Goal: Check status

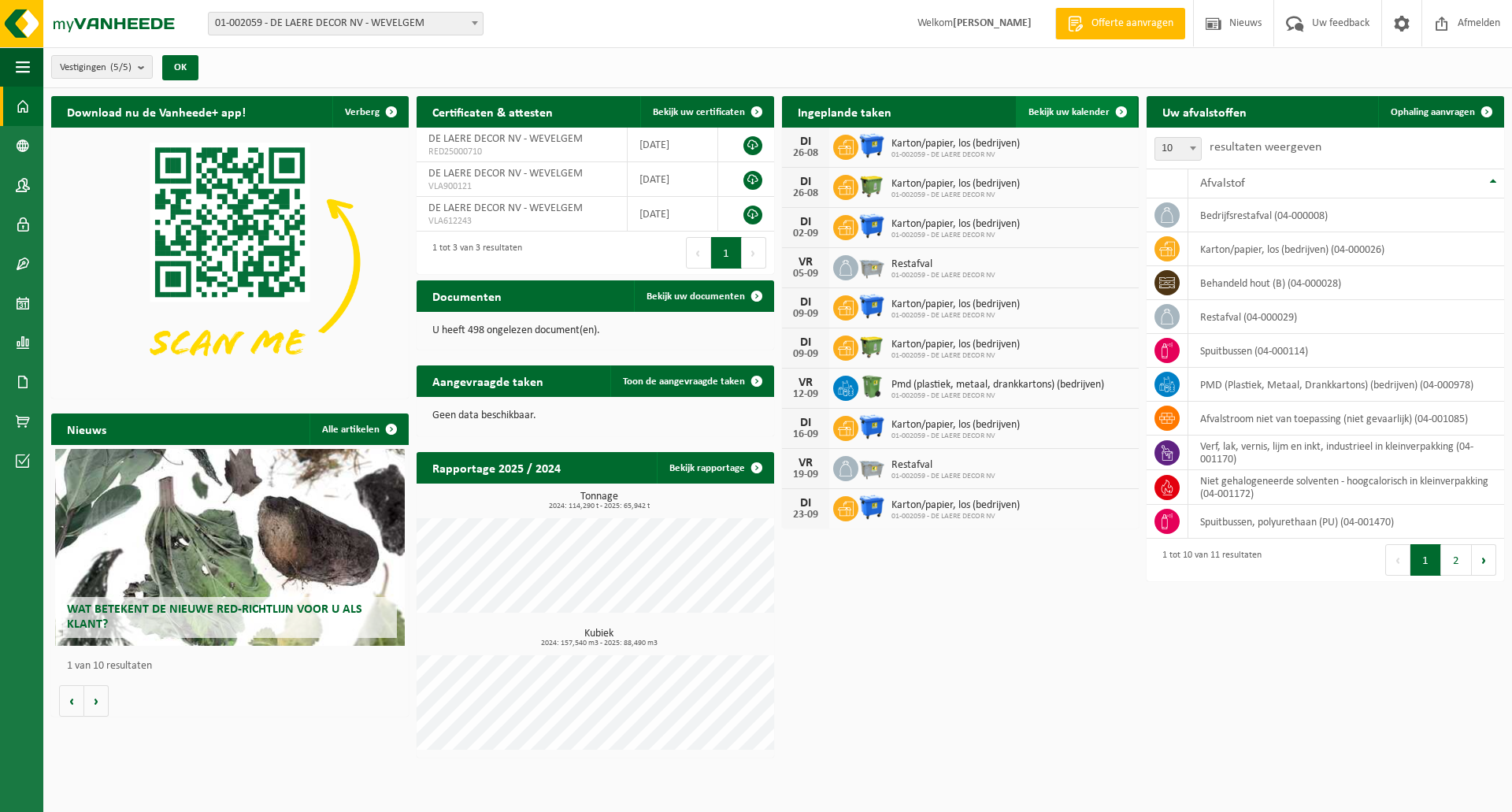
click at [1059, 109] on span "Bekijk uw kalender" at bounding box center [1069, 112] width 81 height 11
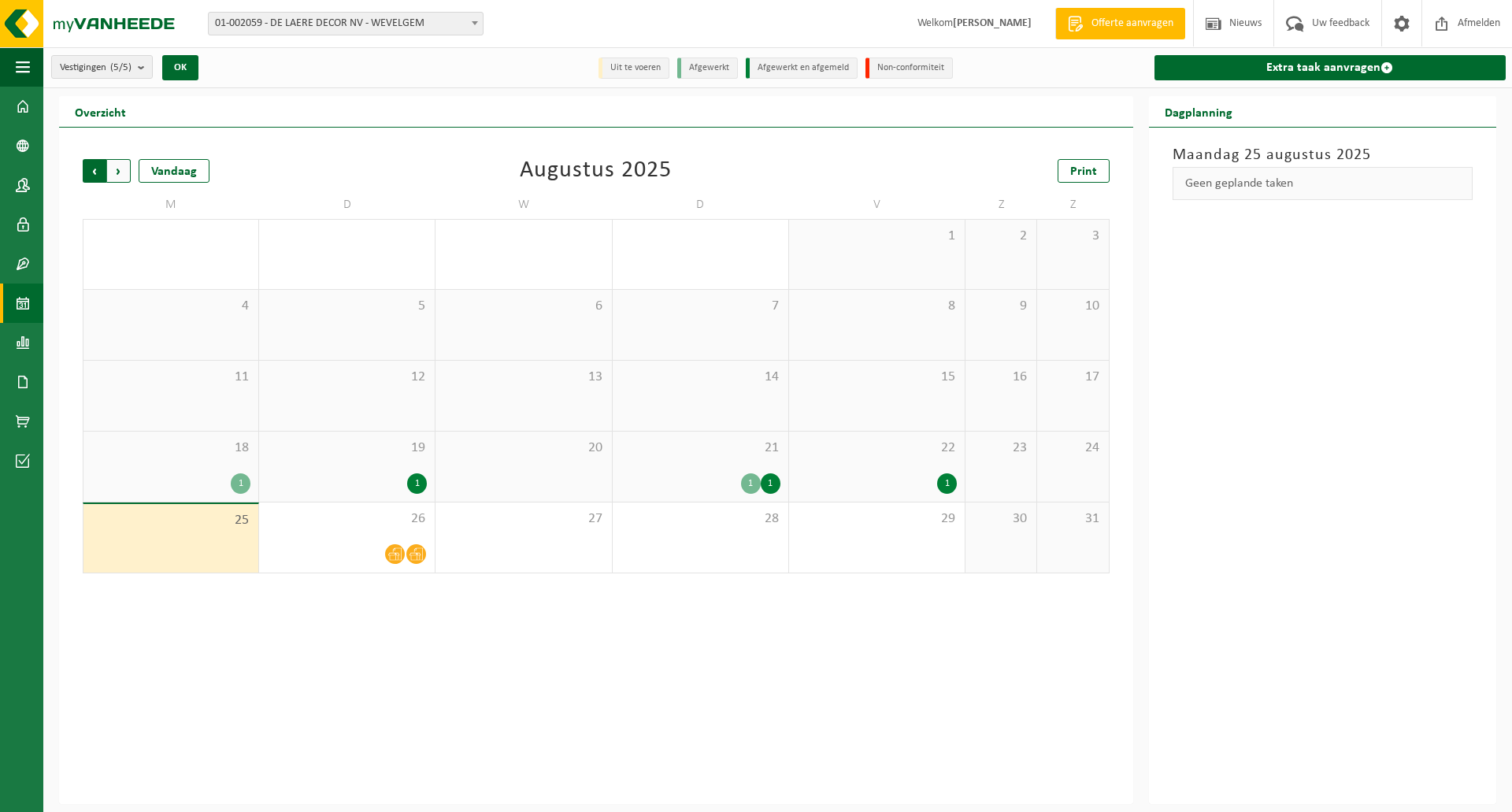
click at [115, 174] on span "Volgende" at bounding box center [119, 170] width 24 height 24
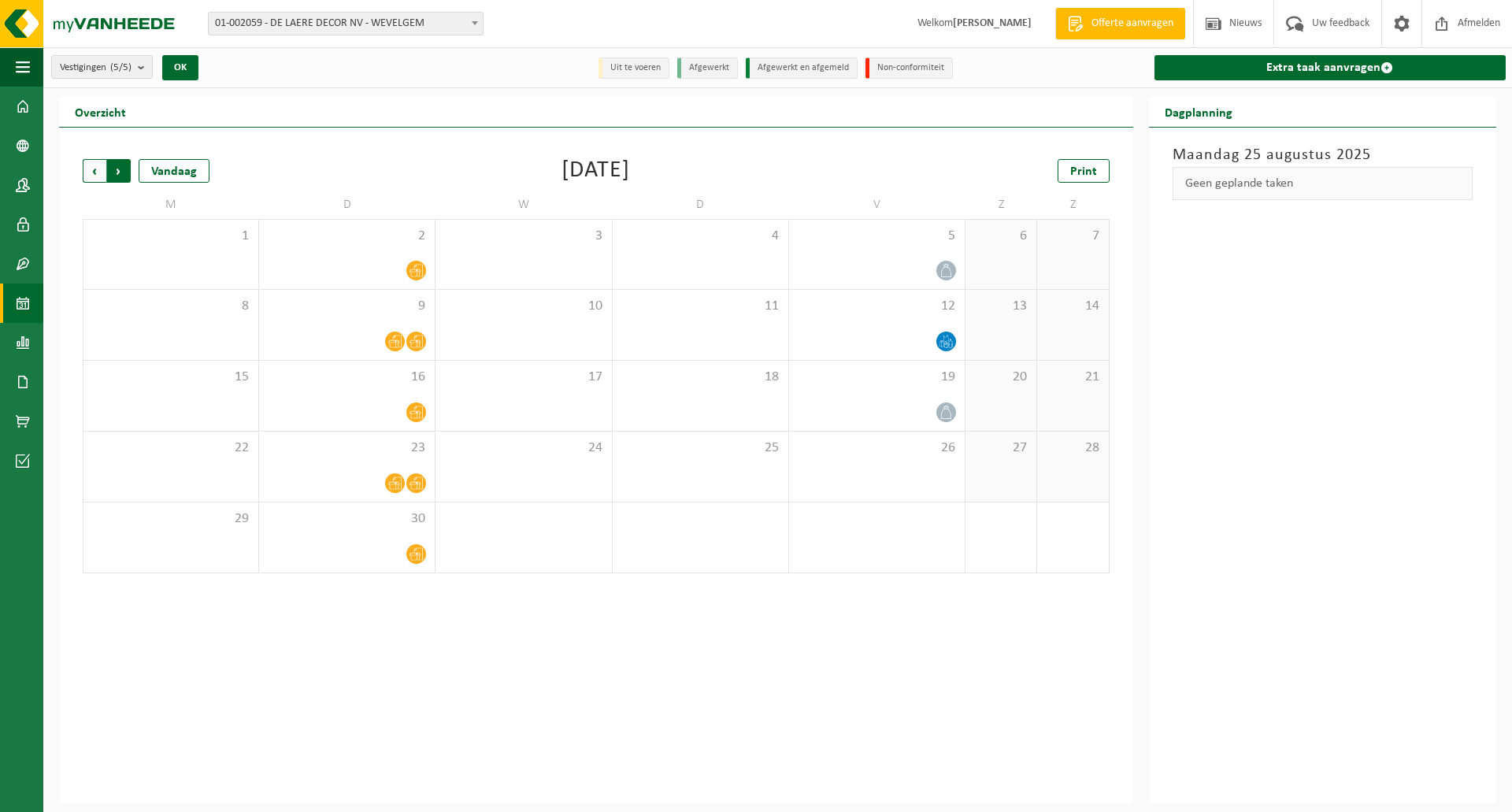
click at [97, 172] on span "Vorige" at bounding box center [94, 170] width 24 height 24
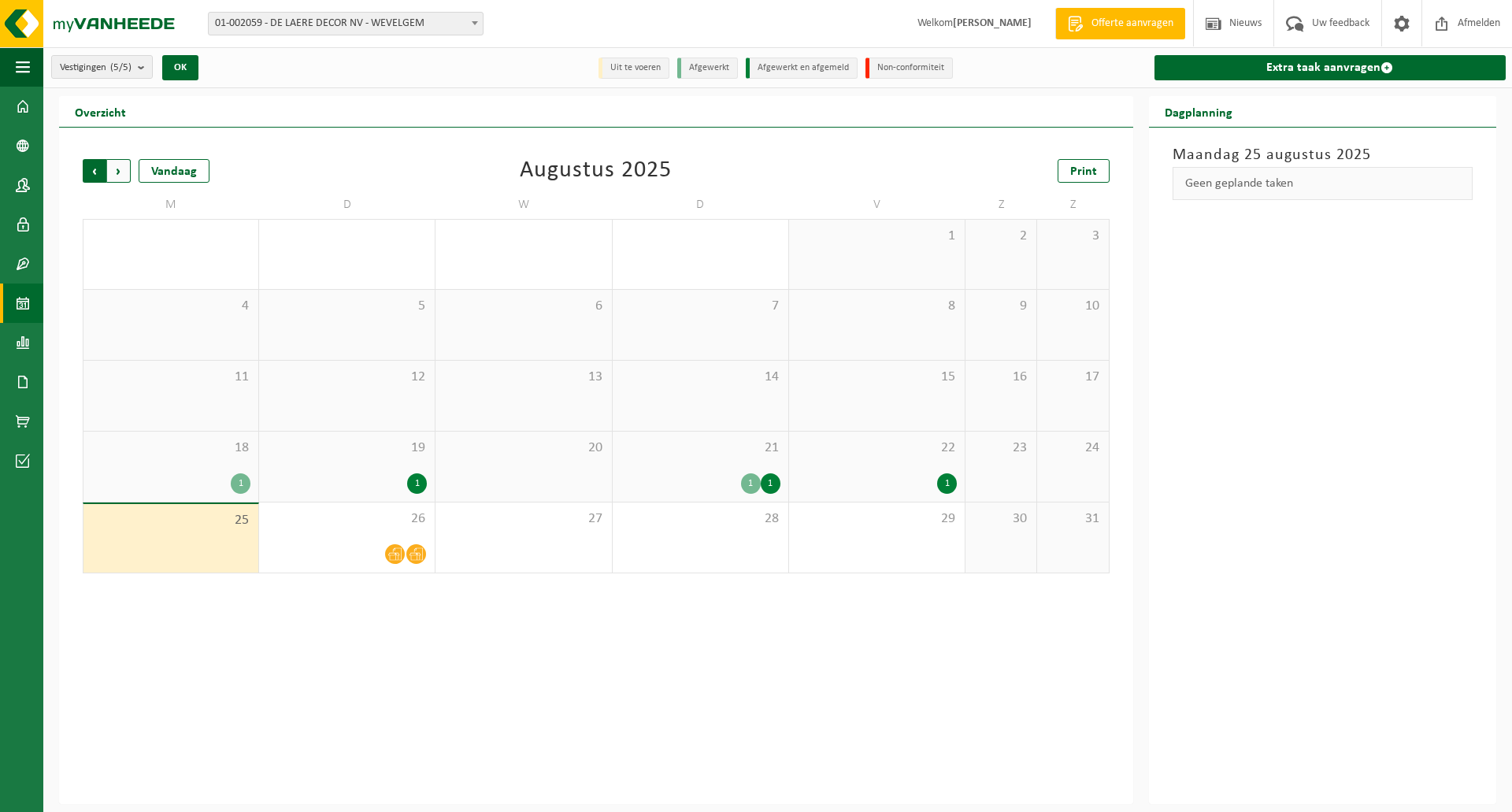
click at [120, 174] on span "Volgende" at bounding box center [119, 170] width 24 height 24
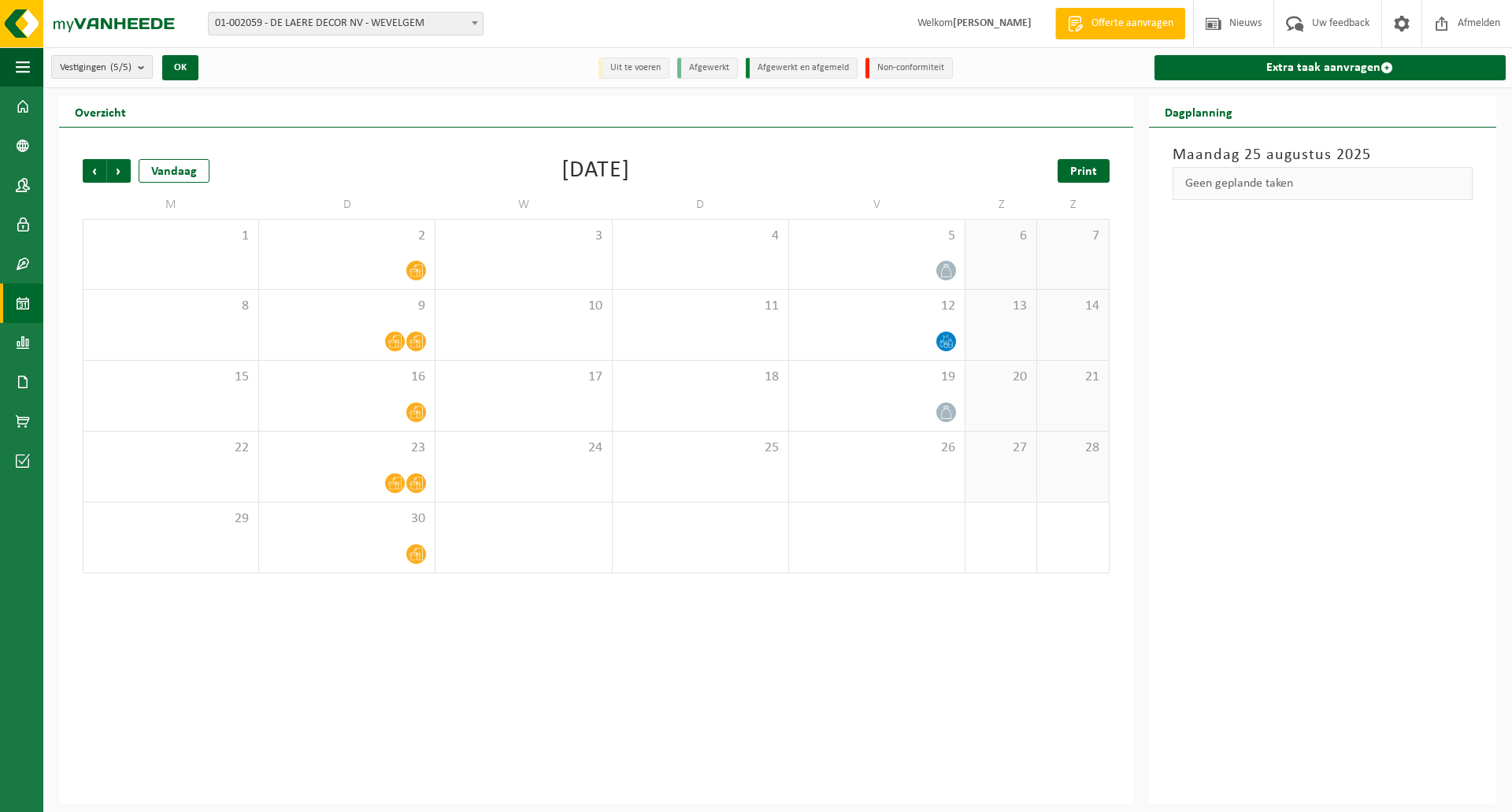
click at [1083, 165] on span "Print" at bounding box center [1083, 171] width 27 height 12
